Goal: Task Accomplishment & Management: Use online tool/utility

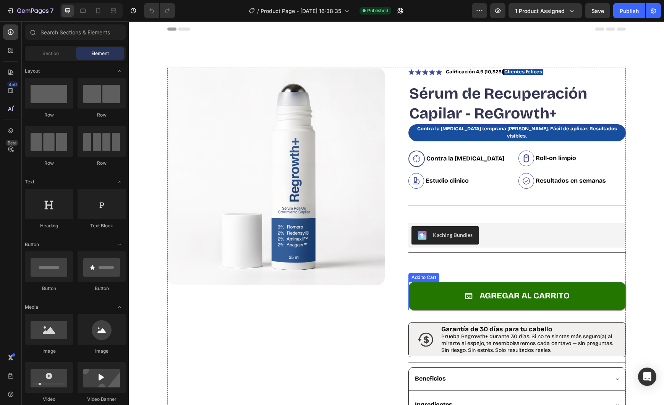
click at [496, 282] on button "Agregar al carrito" at bounding box center [517, 296] width 217 height 28
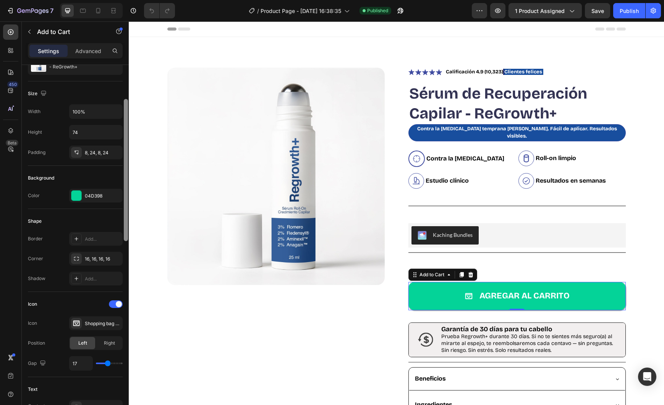
scroll to position [92, 0]
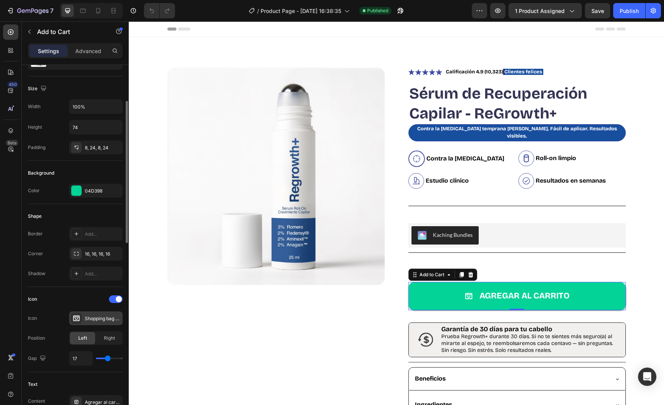
click at [101, 317] on div "Shopping bag open bold" at bounding box center [103, 318] width 36 height 7
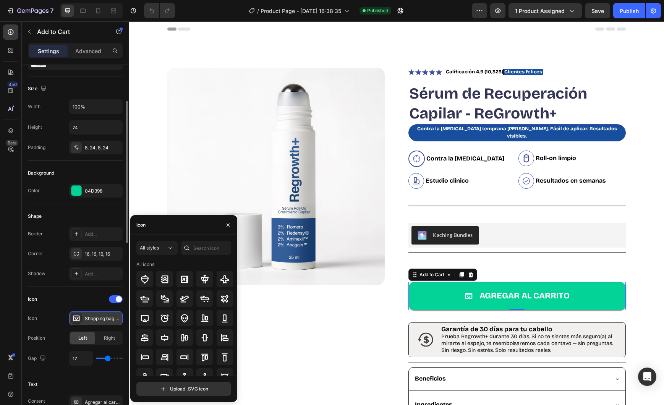
click at [101, 317] on div "Shopping bag open bold" at bounding box center [103, 318] width 36 height 7
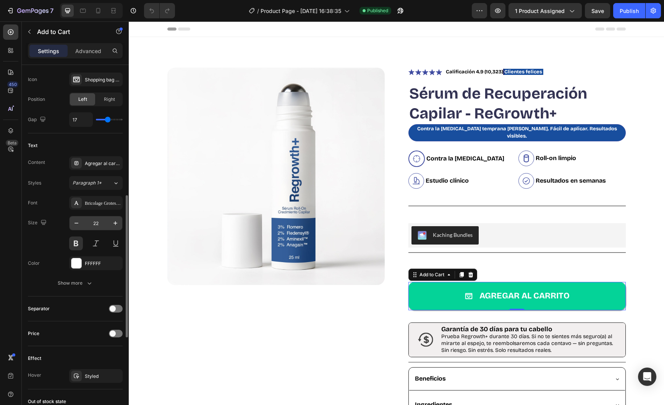
scroll to position [336, 0]
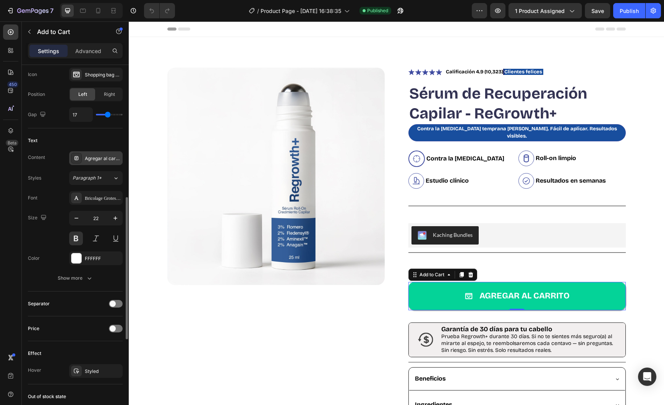
click at [104, 158] on div "Agregar al carrito" at bounding box center [103, 158] width 36 height 7
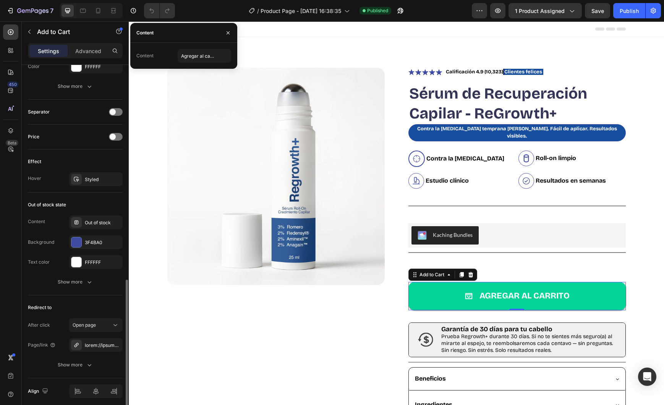
scroll to position [532, 0]
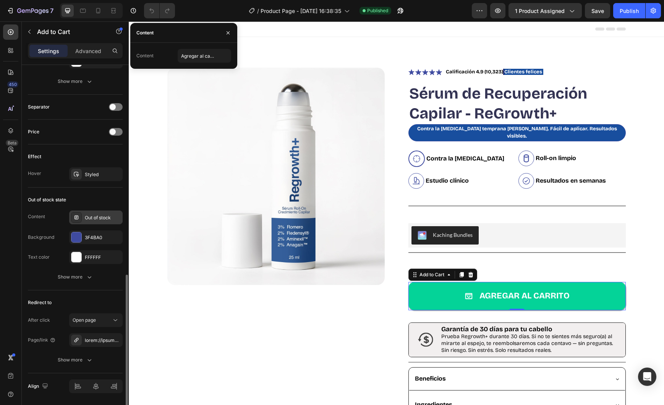
click at [93, 220] on div "Out of stock" at bounding box center [103, 217] width 36 height 7
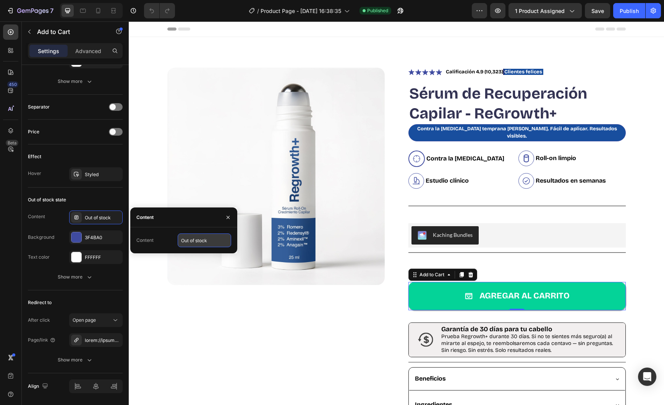
click at [200, 243] on input "Out of stock" at bounding box center [205, 240] width 54 height 14
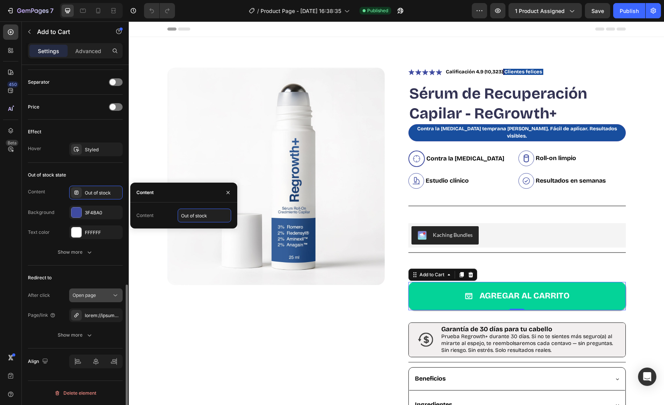
scroll to position [553, 0]
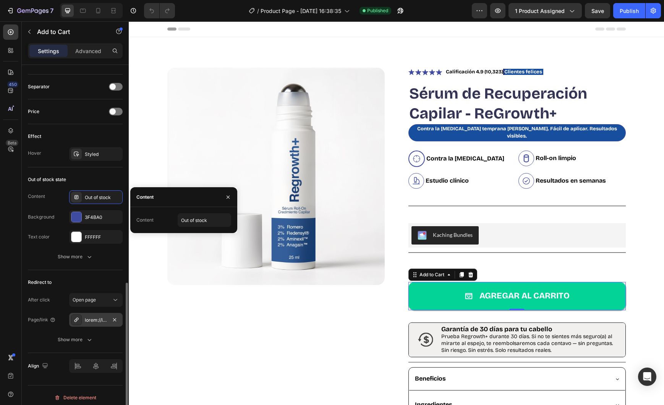
click at [109, 318] on div at bounding box center [96, 320] width 54 height 14
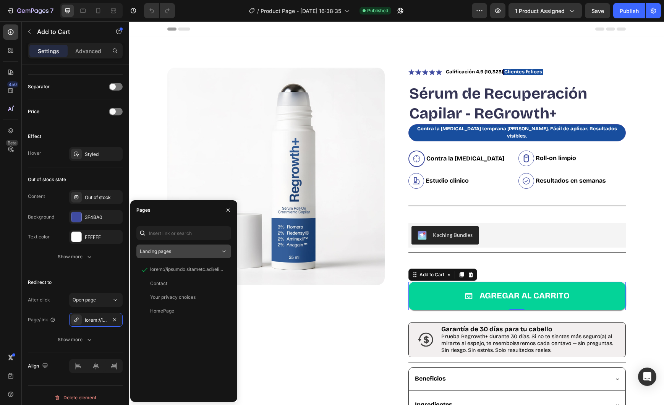
click at [185, 246] on button "Landing pages" at bounding box center [183, 252] width 95 height 14
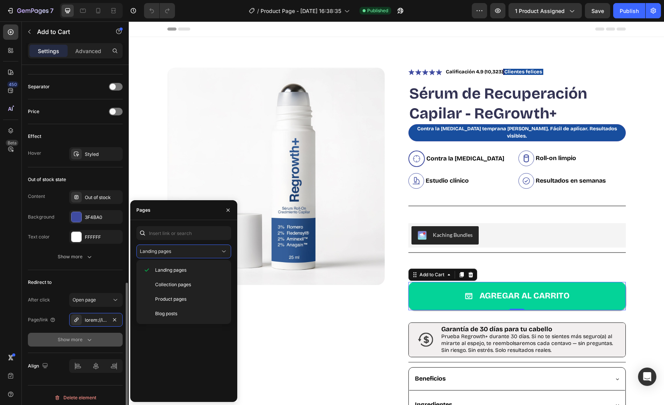
click at [82, 336] on div "Show more" at bounding box center [76, 340] width 36 height 8
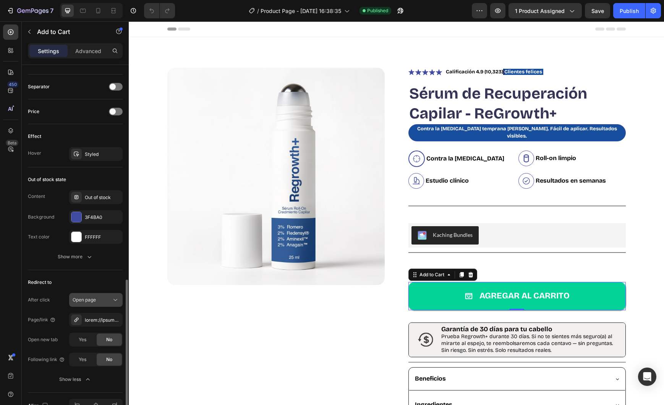
scroll to position [597, 0]
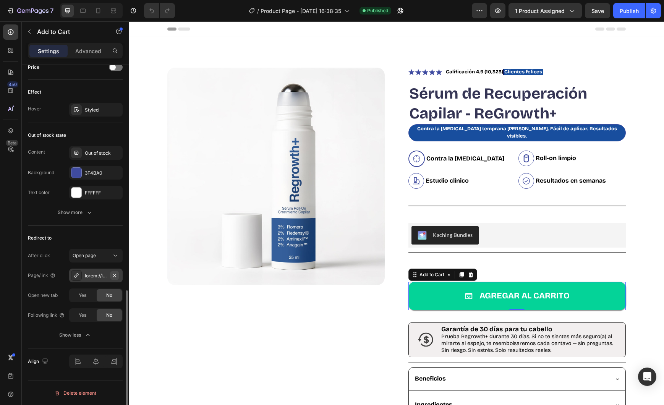
click at [115, 277] on icon "button" at bounding box center [115, 275] width 6 height 6
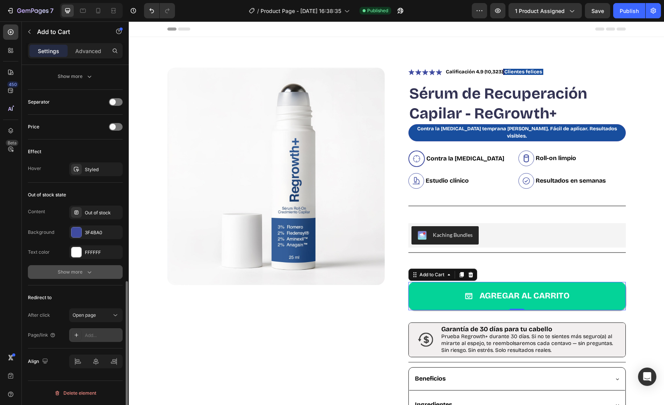
scroll to position [537, 0]
click at [101, 318] on div "Open page" at bounding box center [92, 315] width 39 height 7
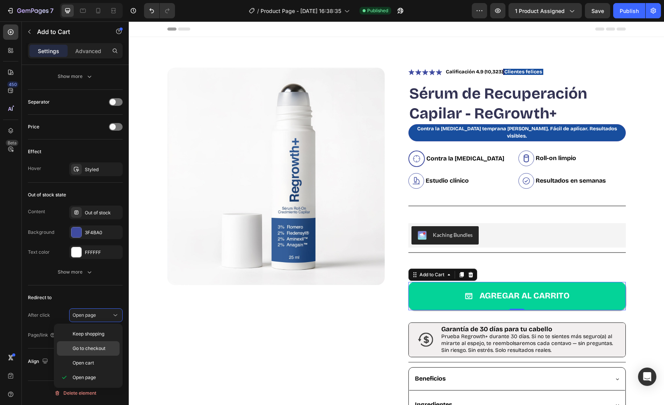
click at [94, 349] on span "Go to checkout" at bounding box center [89, 348] width 33 height 7
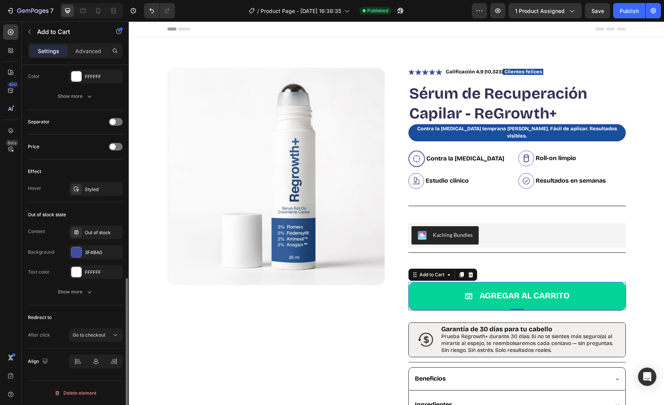
scroll to position [517, 0]
click at [635, 12] on div "Publish" at bounding box center [629, 11] width 19 height 8
click at [99, 15] on div at bounding box center [98, 11] width 12 height 12
type input "56"
type input "8"
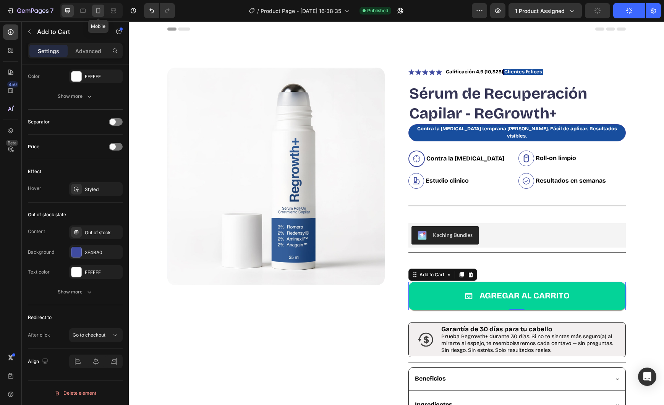
type input "8"
type input "20"
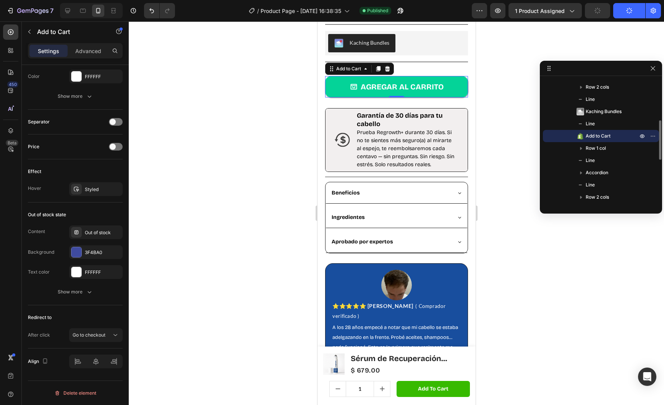
scroll to position [363, 0]
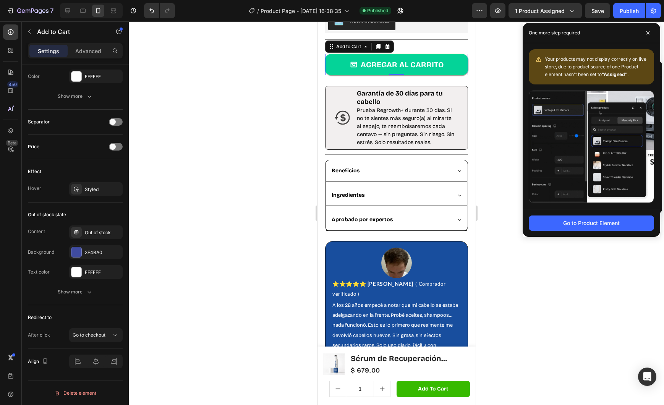
click at [308, 154] on div at bounding box center [396, 213] width 535 height 384
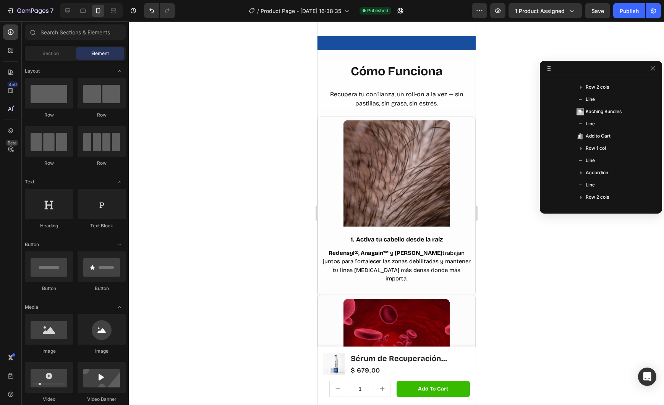
scroll to position [1218, 0]
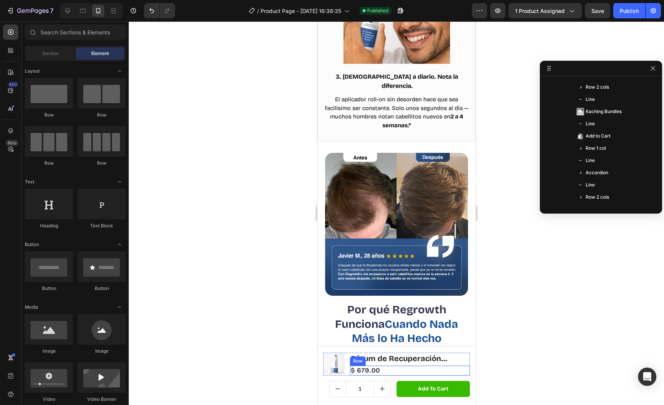
click at [404, 368] on div "$ 679.00 Product Price Product Price Row" at bounding box center [410, 371] width 120 height 10
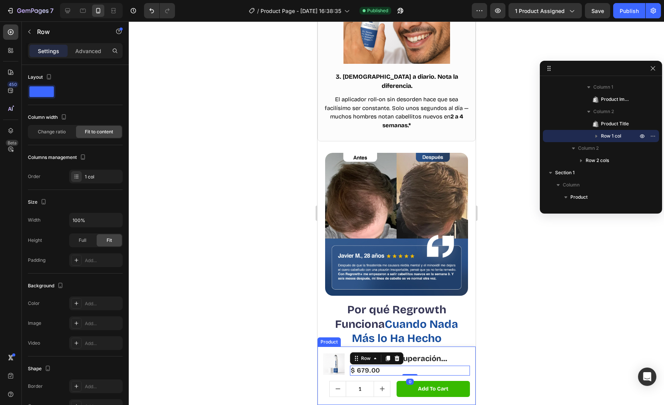
click at [465, 352] on div "Product Images Sérum de Recuperación Capilar - ReGrowth+ Product Title $ 679.00…" at bounding box center [396, 376] width 158 height 58
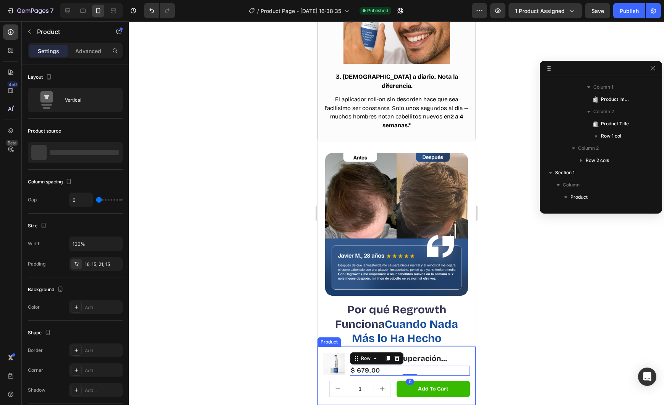
scroll to position [0, 0]
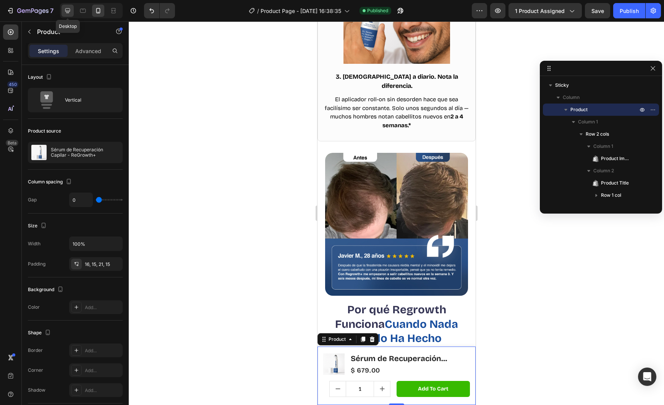
click at [71, 10] on icon at bounding box center [68, 11] width 8 height 8
type input "12"
type input "1200"
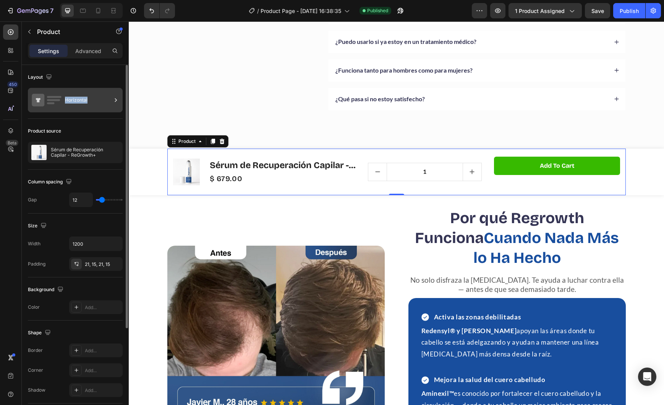
scroll to position [3321, 0]
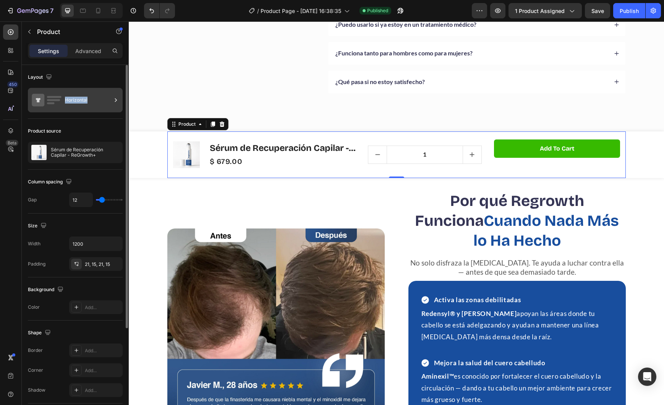
click at [71, 97] on div "Horizontal" at bounding box center [88, 100] width 47 height 18
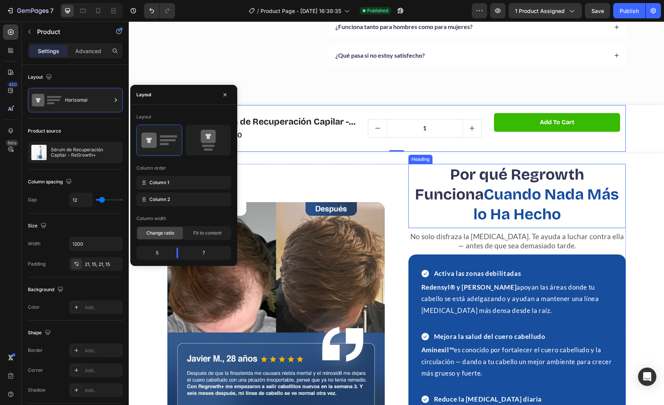
scroll to position [3343, 0]
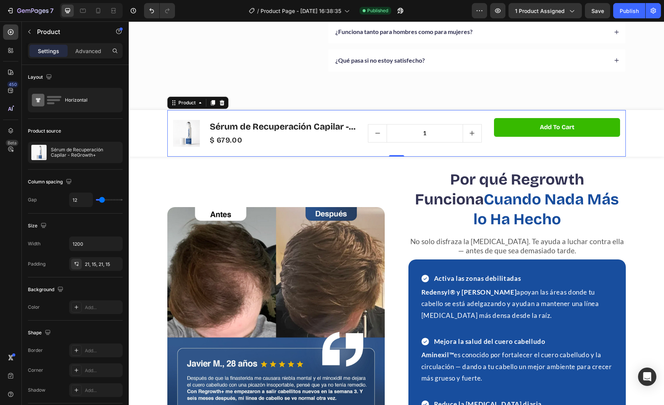
click at [351, 148] on div "Product Images Sérum de Recuperación Capilar - ReGrowth+ Product Title $ 679.00…" at bounding box center [265, 133] width 185 height 31
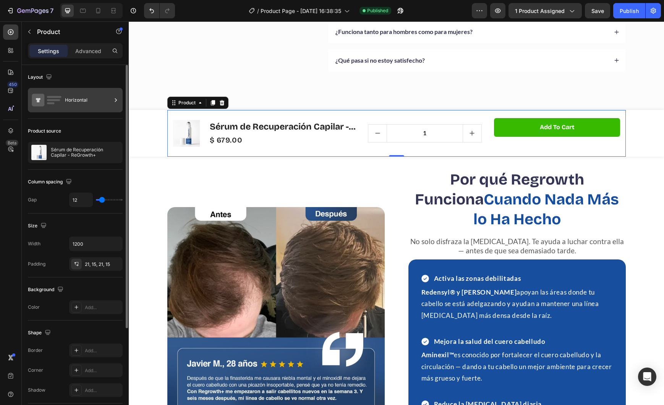
click at [60, 96] on rect at bounding box center [54, 97] width 15 height 2
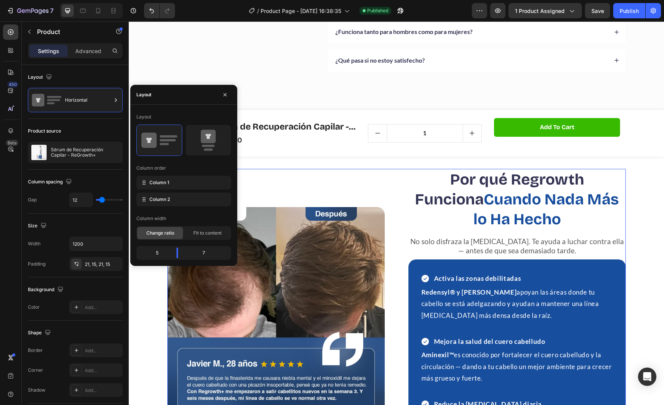
click at [357, 174] on div "Image" at bounding box center [275, 346] width 217 height 354
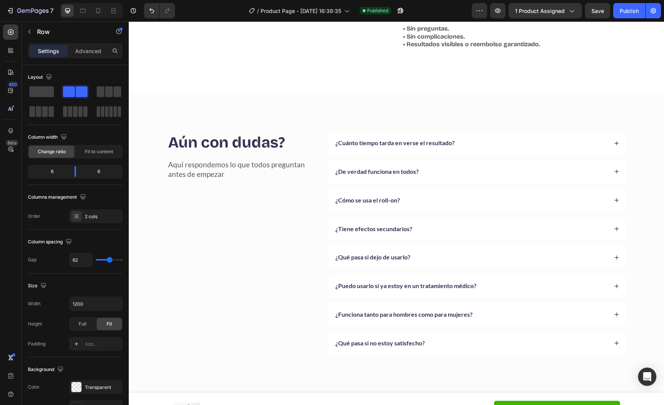
scroll to position [3264, 0]
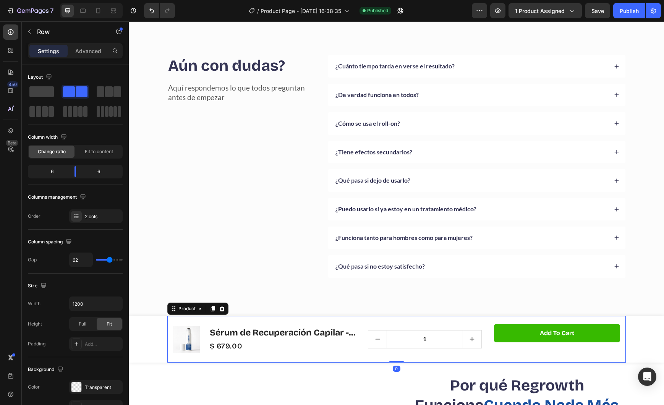
click at [361, 355] on div "Product Images Sérum de Recuperación Capilar - ReGrowth+ Product Title $ 679.00…" at bounding box center [396, 339] width 459 height 47
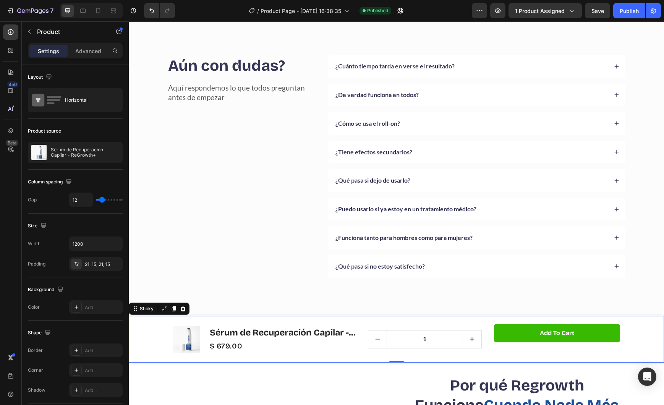
click at [154, 329] on div "Product Images Sérum de Recuperación Capilar - ReGrowth+ Product Title $ 679.00…" at bounding box center [396, 339] width 535 height 47
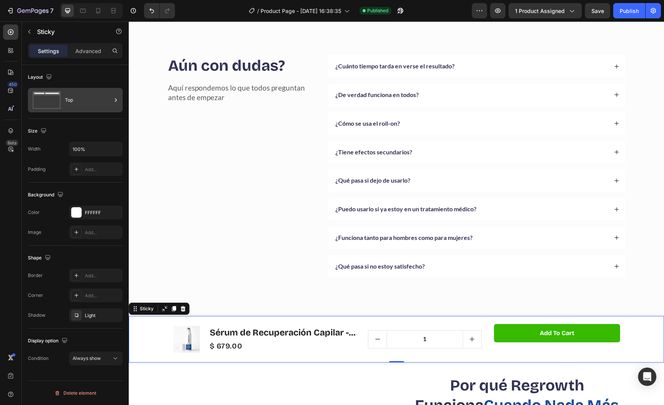
click at [87, 104] on div "Top" at bounding box center [88, 100] width 47 height 18
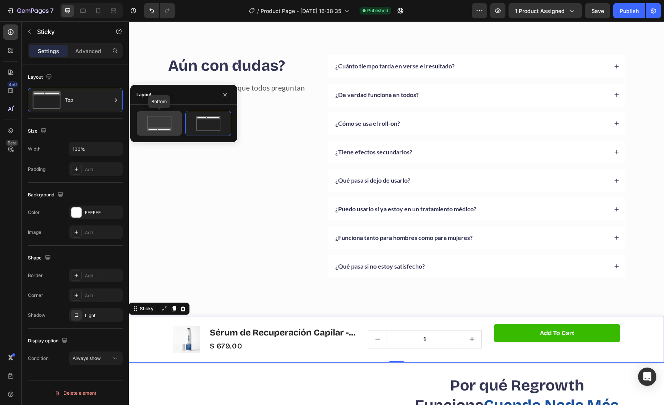
click at [164, 119] on icon at bounding box center [159, 123] width 36 height 15
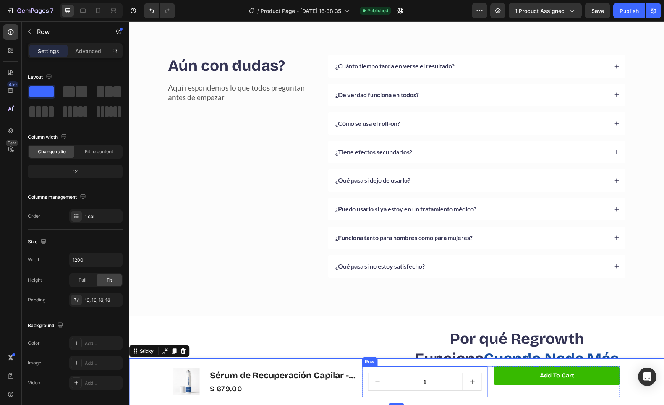
click at [484, 382] on div "1 Product Quantity Row" at bounding box center [425, 381] width 126 height 31
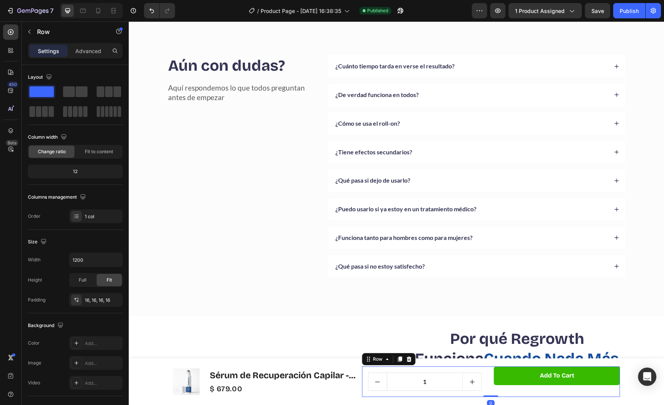
click at [488, 382] on div "1 Product Quantity Row Add to cart Product Cart Button Row 0" at bounding box center [491, 381] width 258 height 31
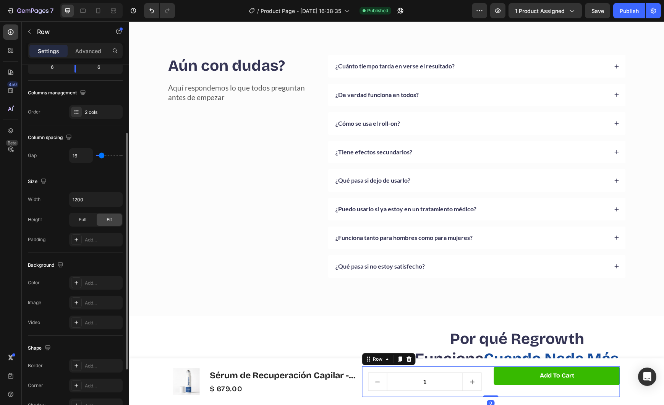
scroll to position [0, 0]
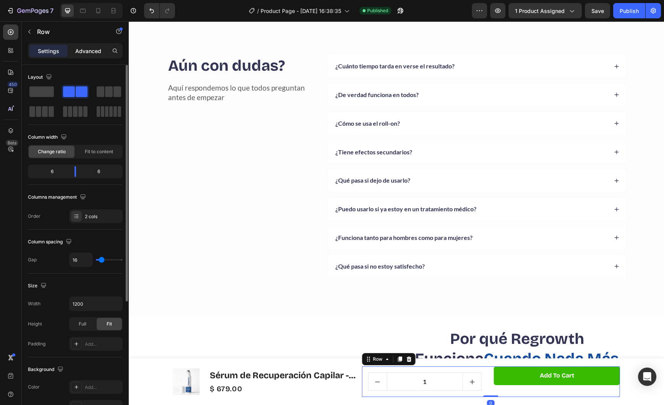
click at [89, 53] on p "Advanced" at bounding box center [88, 51] width 26 height 8
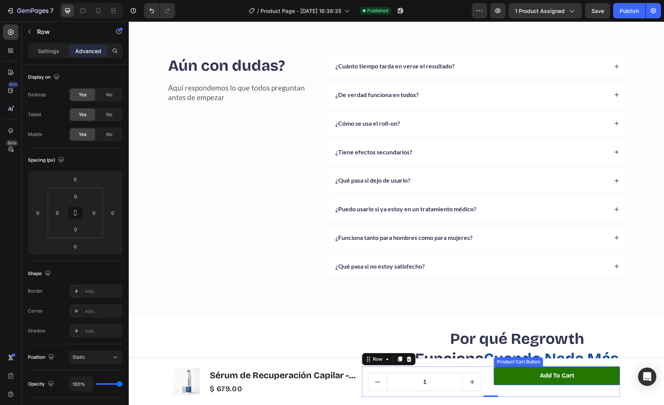
click at [504, 376] on button "Add to cart" at bounding box center [557, 375] width 126 height 19
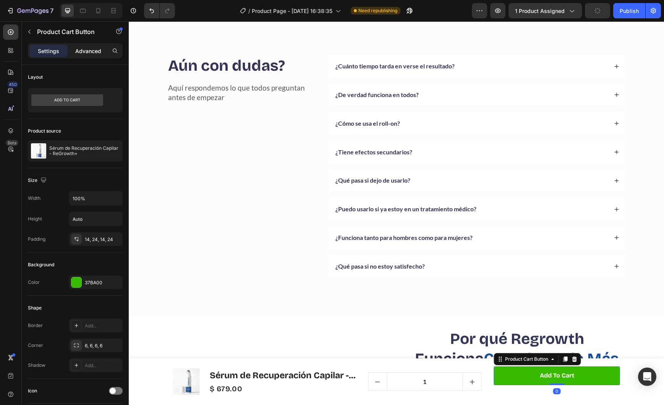
click at [86, 55] on p "Advanced" at bounding box center [88, 51] width 26 height 8
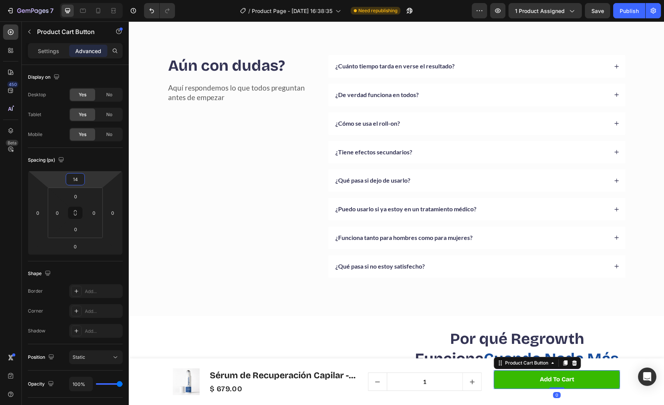
type input "16"
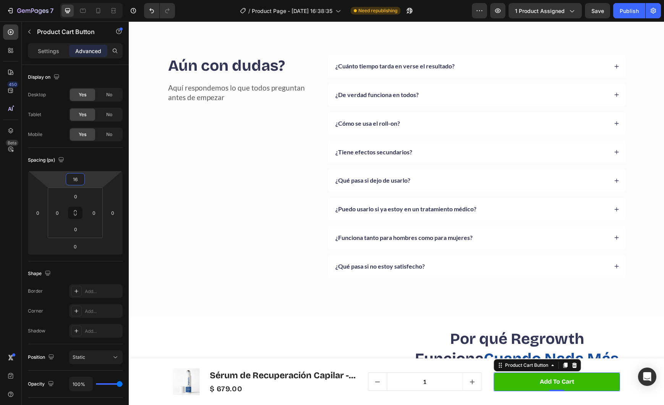
click at [94, 0] on html "7 Version history / Product Page - [DATE] 16:38:35 Need republishing Preview 1 …" at bounding box center [332, 0] width 664 height 0
click at [624, 8] on div "Publish" at bounding box center [629, 11] width 19 height 8
